Goal: Task Accomplishment & Management: Use online tool/utility

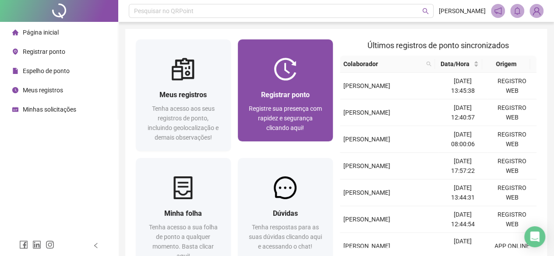
click at [265, 99] on div "Registrar ponto" at bounding box center [285, 94] width 74 height 11
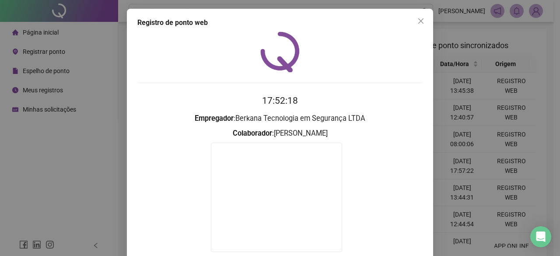
scroll to position [44, 0]
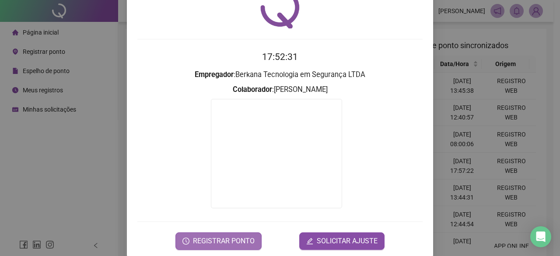
click at [219, 240] on span "REGISTRAR PONTO" at bounding box center [224, 241] width 62 height 11
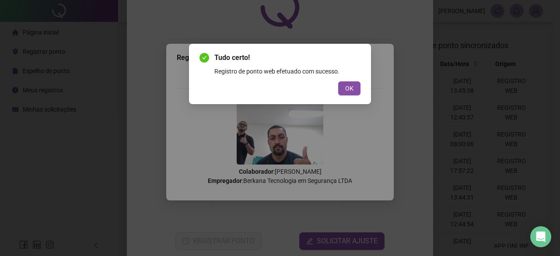
click at [358, 81] on div "Tudo certo! Registro de ponto web efetuado com sucesso. OK" at bounding box center [280, 74] width 161 height 43
click at [355, 86] on button "OK" at bounding box center [349, 88] width 22 height 14
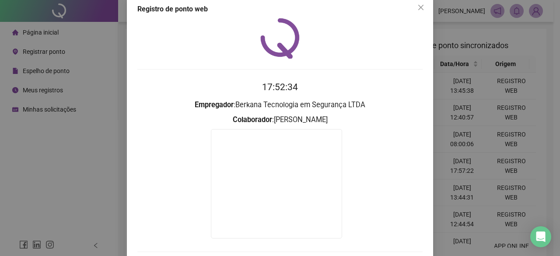
scroll to position [0, 0]
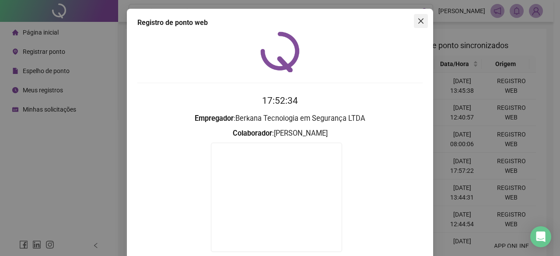
click at [421, 19] on icon "close" at bounding box center [421, 21] width 7 height 7
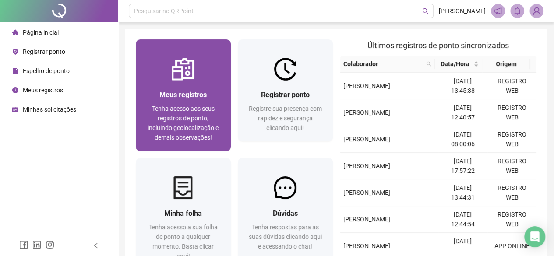
click at [174, 74] on img at bounding box center [183, 69] width 23 height 23
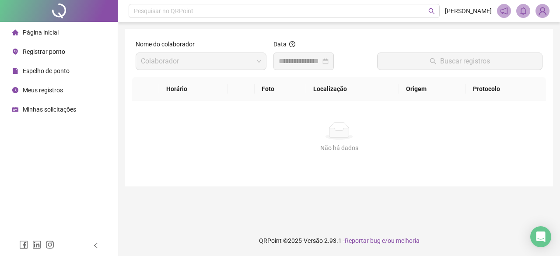
click at [350, 55] on div at bounding box center [322, 62] width 97 height 18
click at [329, 61] on div at bounding box center [304, 61] width 50 height 11
click at [48, 32] on span "Página inicial" at bounding box center [41, 32] width 36 height 7
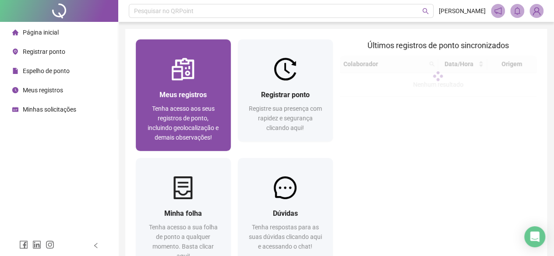
click at [180, 75] on img at bounding box center [183, 69] width 23 height 23
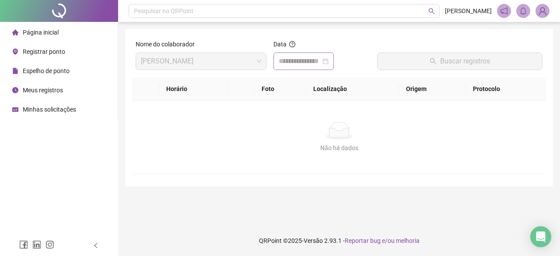
click at [329, 63] on div at bounding box center [304, 61] width 50 height 11
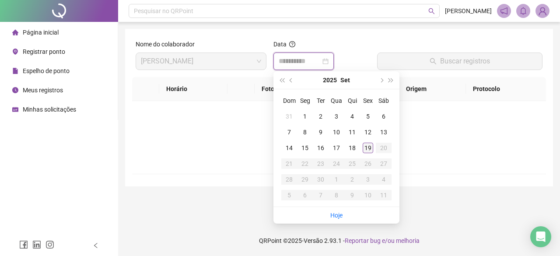
type input "**********"
click at [367, 149] on div "19" at bounding box center [368, 148] width 11 height 11
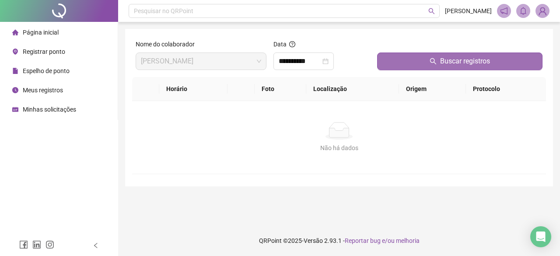
click at [435, 62] on icon "search" at bounding box center [433, 61] width 7 height 7
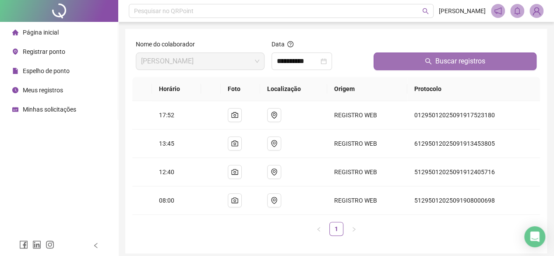
click at [537, 11] on img at bounding box center [536, 10] width 13 height 13
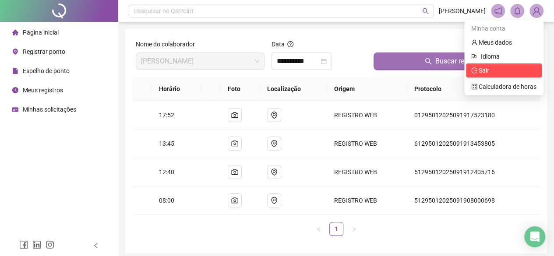
click at [500, 73] on span "Sair" at bounding box center [503, 71] width 65 height 10
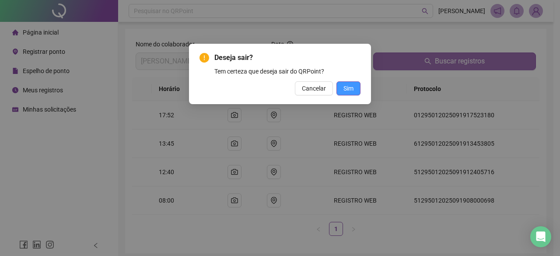
click at [354, 86] on button "Sim" at bounding box center [349, 88] width 24 height 14
